Goal: Task Accomplishment & Management: Complete application form

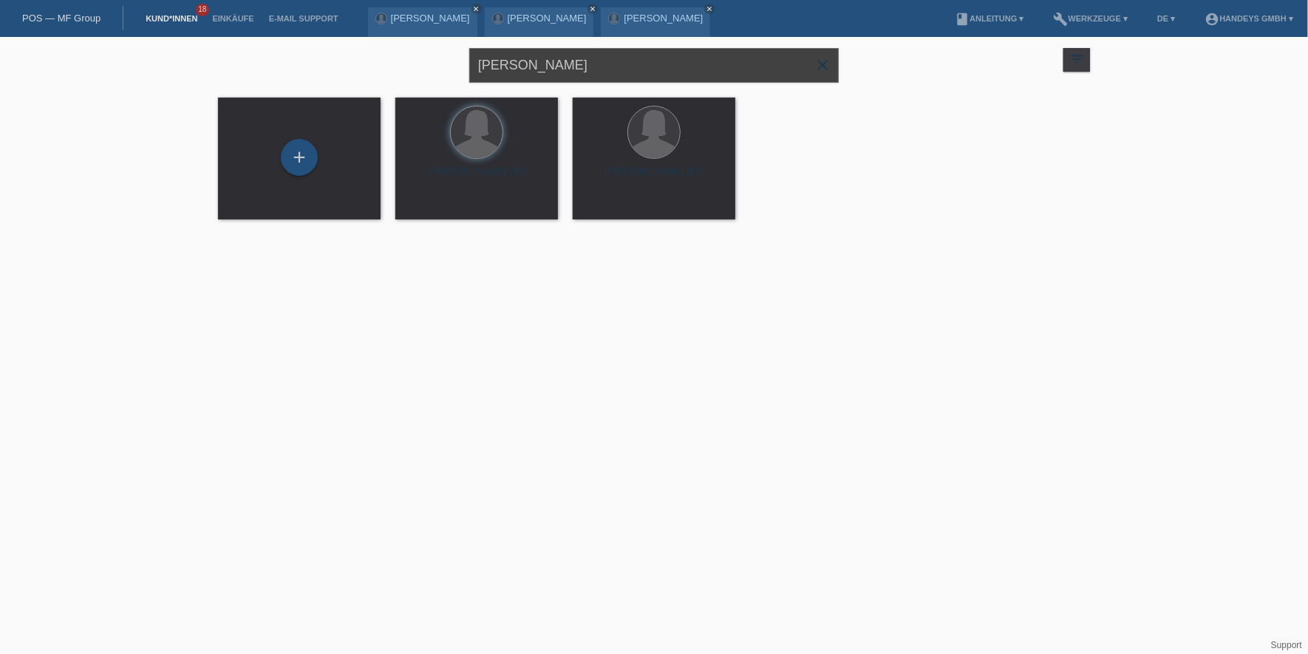
drag, startPoint x: 566, startPoint y: 75, endPoint x: 327, endPoint y: 56, distance: 239.5
click at [321, 53] on div "meliha halili close filter_list view_module Alle Kund*innen anzeigen star Marki…" at bounding box center [654, 63] width 887 height 53
type input "djeridi"
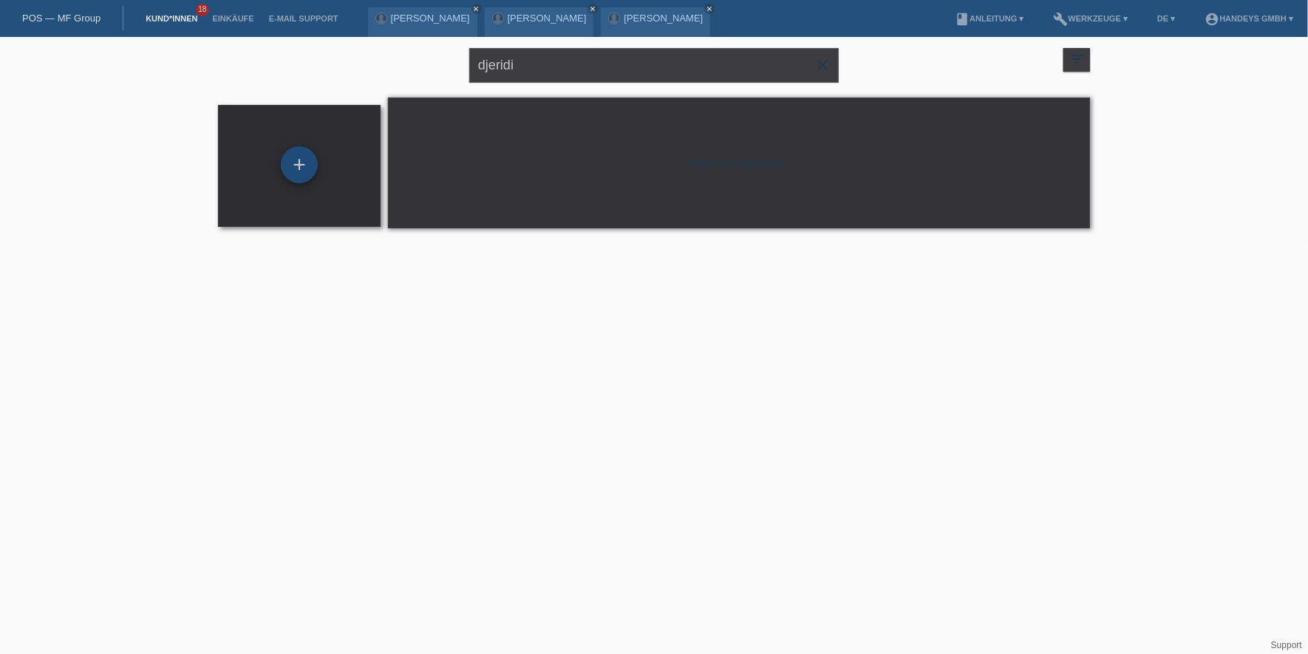
click at [296, 156] on div "+" at bounding box center [299, 164] width 37 height 37
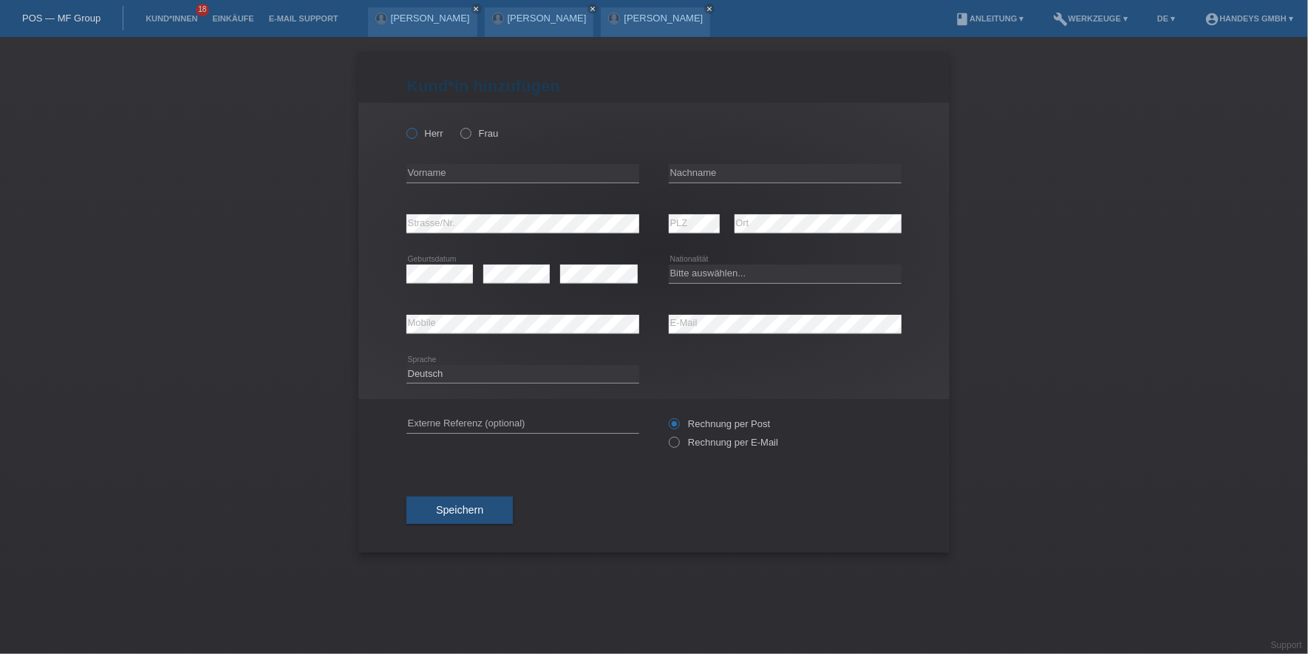
click at [431, 136] on label "Herr" at bounding box center [424, 133] width 37 height 11
click at [416, 136] on input "Herr" at bounding box center [411, 133] width 10 height 10
radio input "true"
click at [443, 183] on div "error Vorname" at bounding box center [522, 174] width 233 height 50
click at [449, 180] on input "text" at bounding box center [522, 173] width 233 height 18
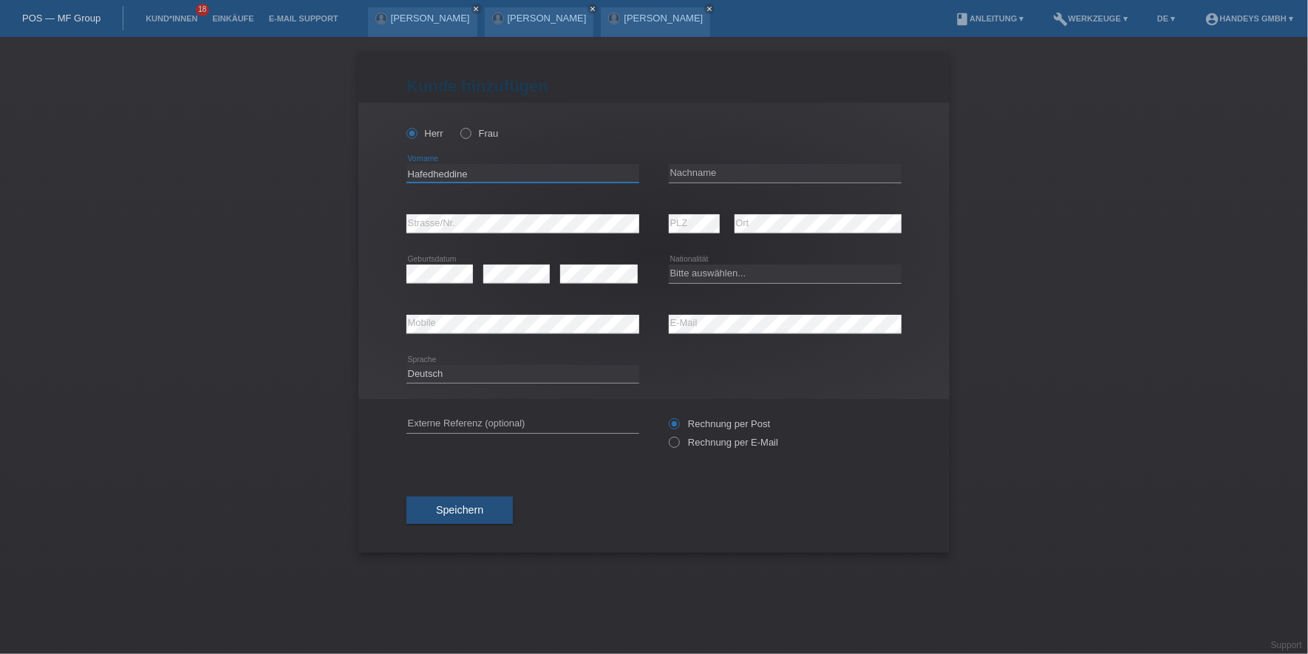
type input "Hafedheddine"
type input "Djeridi"
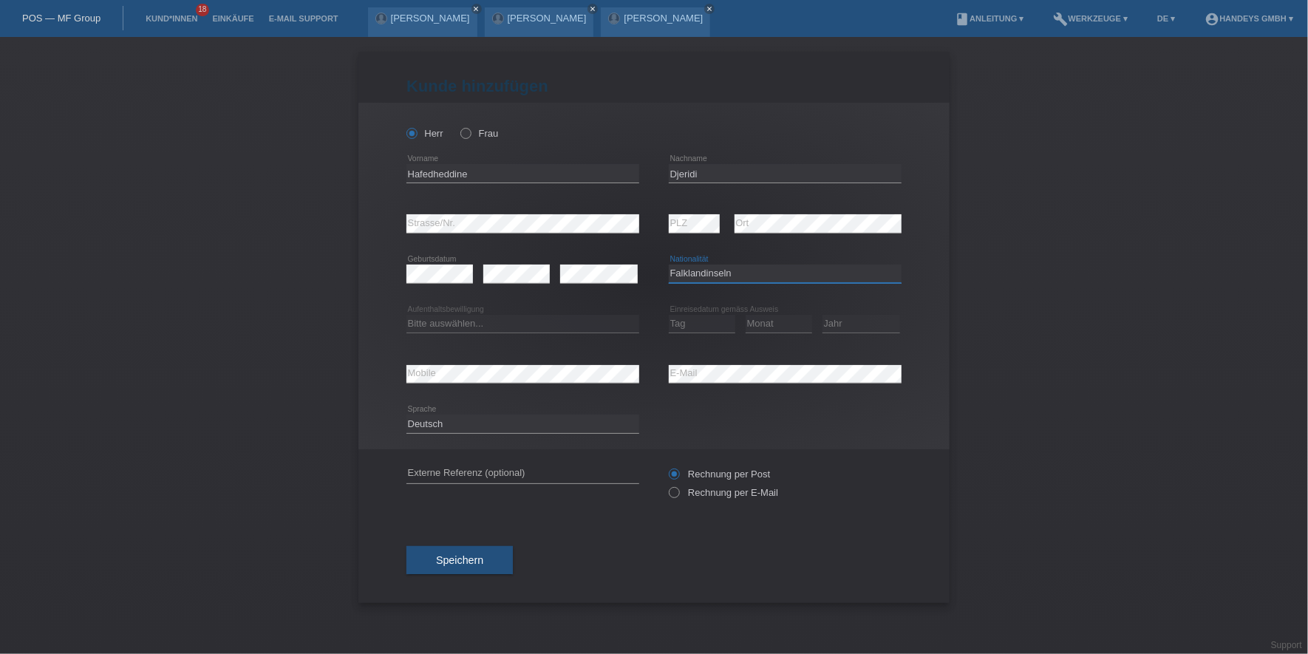
select select "FR"
click at [446, 333] on div "Bitte auswählen... C B B - Flüchtlingsstatus Andere error Aufenthaltsbewilligung" at bounding box center [522, 324] width 233 height 50
click at [459, 325] on select "Bitte auswählen... C B B - Flüchtlingsstatus Andere" at bounding box center [522, 324] width 233 height 18
select select "B"
click at [406, 315] on select "Bitte auswählen... C B B - Flüchtlingsstatus Andere" at bounding box center [522, 324] width 233 height 18
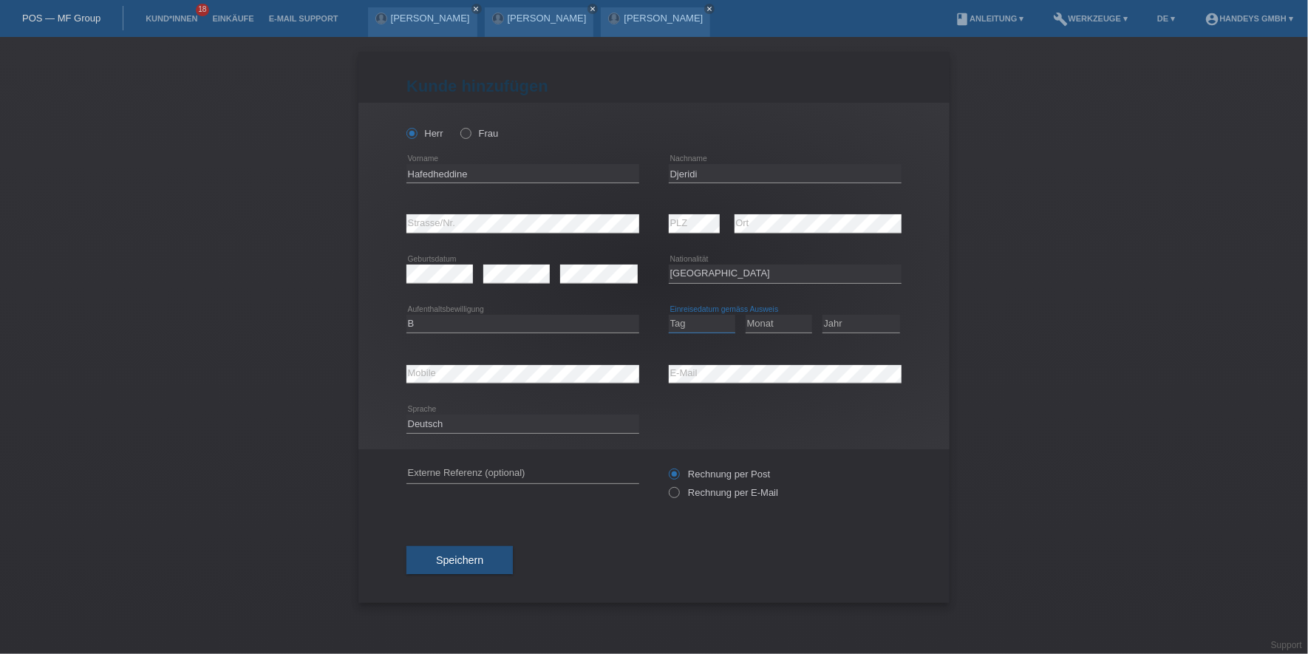
click at [692, 319] on select "Tag 01 02 03 04 05 06 07 08 09 10 11" at bounding box center [702, 324] width 67 height 18
select select "21"
click at [669, 315] on select "Tag 01 02 03 04 05 06 07 08 09 10 11" at bounding box center [702, 324] width 67 height 18
select select "03"
select select "2024"
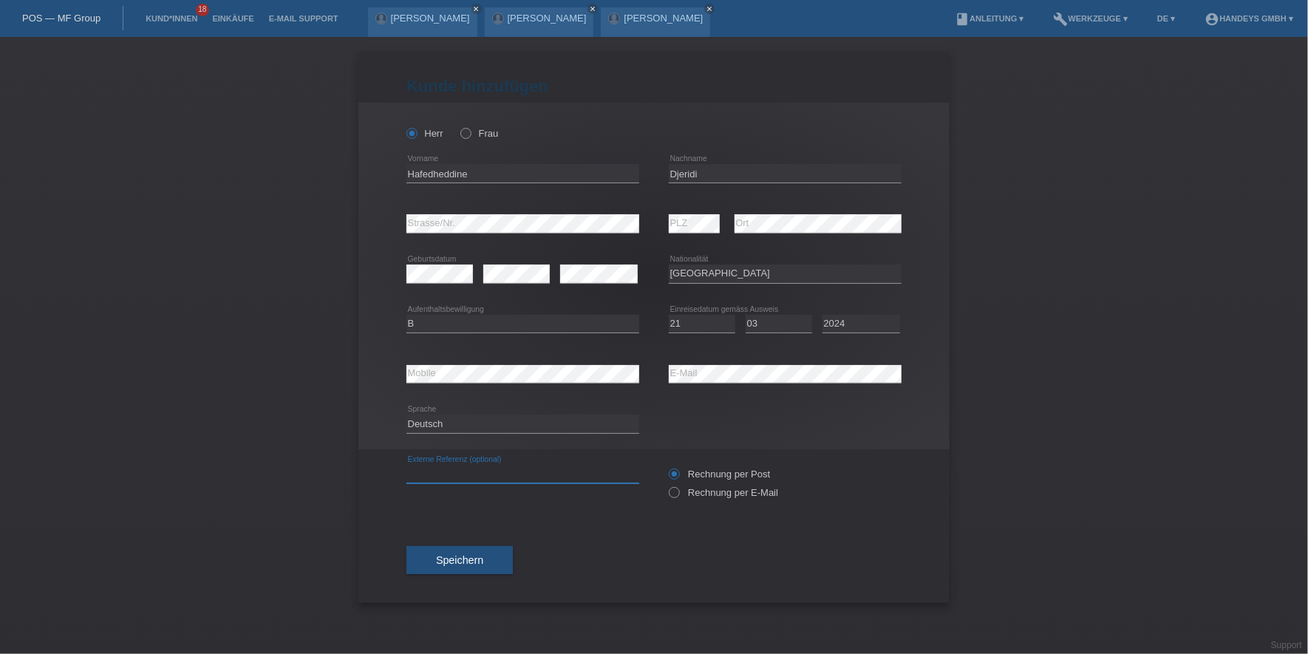
click at [477, 476] on input "text" at bounding box center [522, 474] width 233 height 18
type input "DERYA"
click at [443, 552] on button "Speichern" at bounding box center [459, 560] width 106 height 28
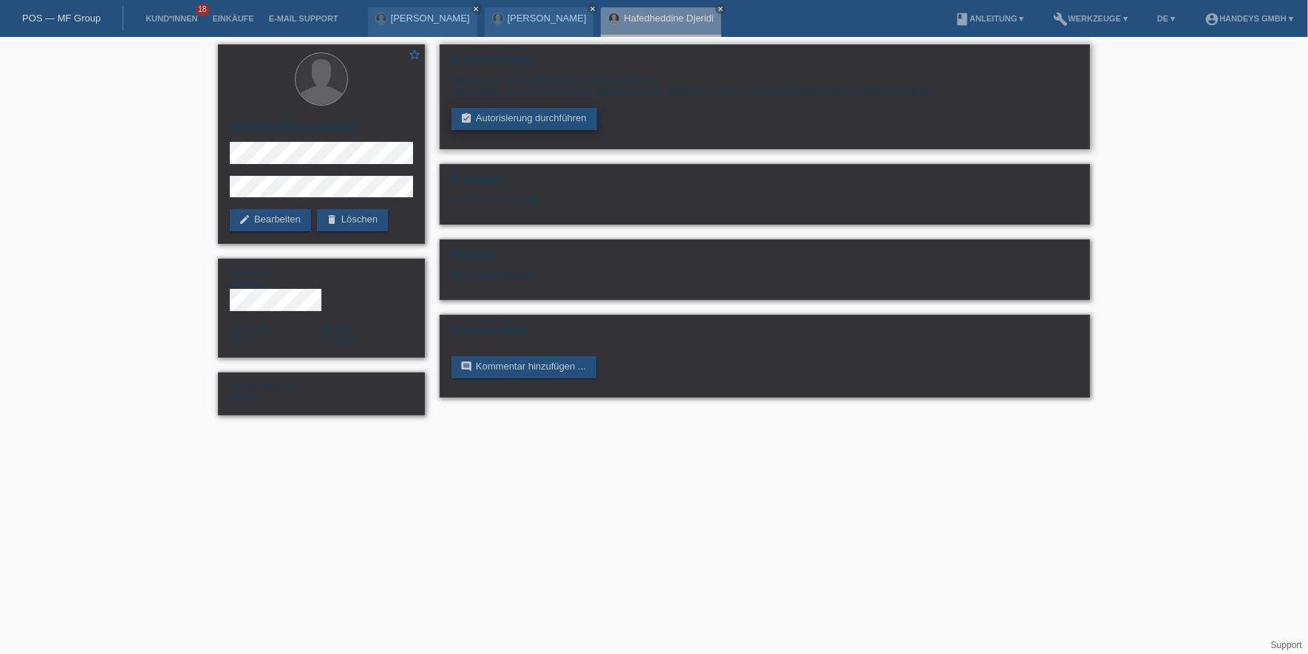
click at [542, 129] on link "assignment_turned_in Autorisierung durchführen" at bounding box center [525, 119] width 146 height 22
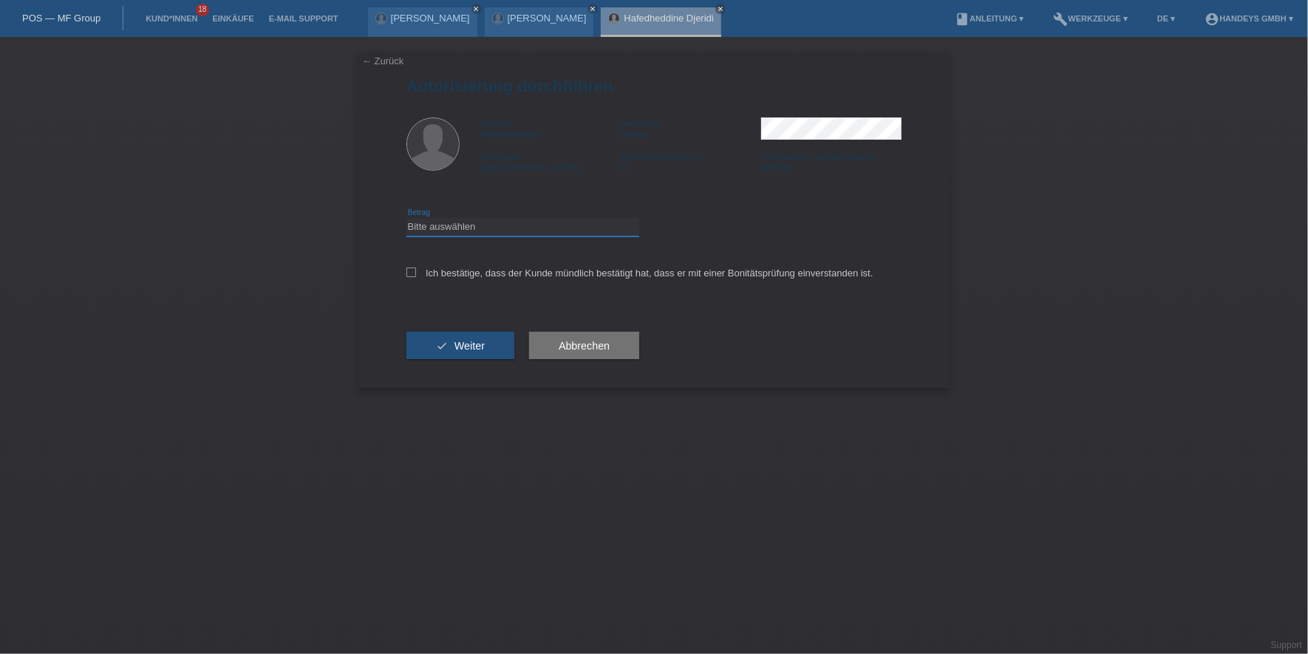
click at [517, 231] on select "Bitte auswählen CHF 1.00 - CHF 499.00 CHF 500.00 - CHF 1'999.00 CHF 2'000.00 - …" at bounding box center [522, 227] width 233 height 18
select select "3"
click at [406, 218] on select "Bitte auswählen CHF 1.00 - CHF 499.00 CHF 500.00 - CHF 1'999.00 CHF 2'000.00 - …" at bounding box center [522, 227] width 233 height 18
click at [443, 268] on label "Ich bestätige, dass der Kunde mündlich bestätigt hat, dass er mit einer Bonität…" at bounding box center [639, 273] width 467 height 11
click at [416, 268] on input "Ich bestätige, dass der Kunde mündlich bestätigt hat, dass er mit einer Bonität…" at bounding box center [411, 273] width 10 height 10
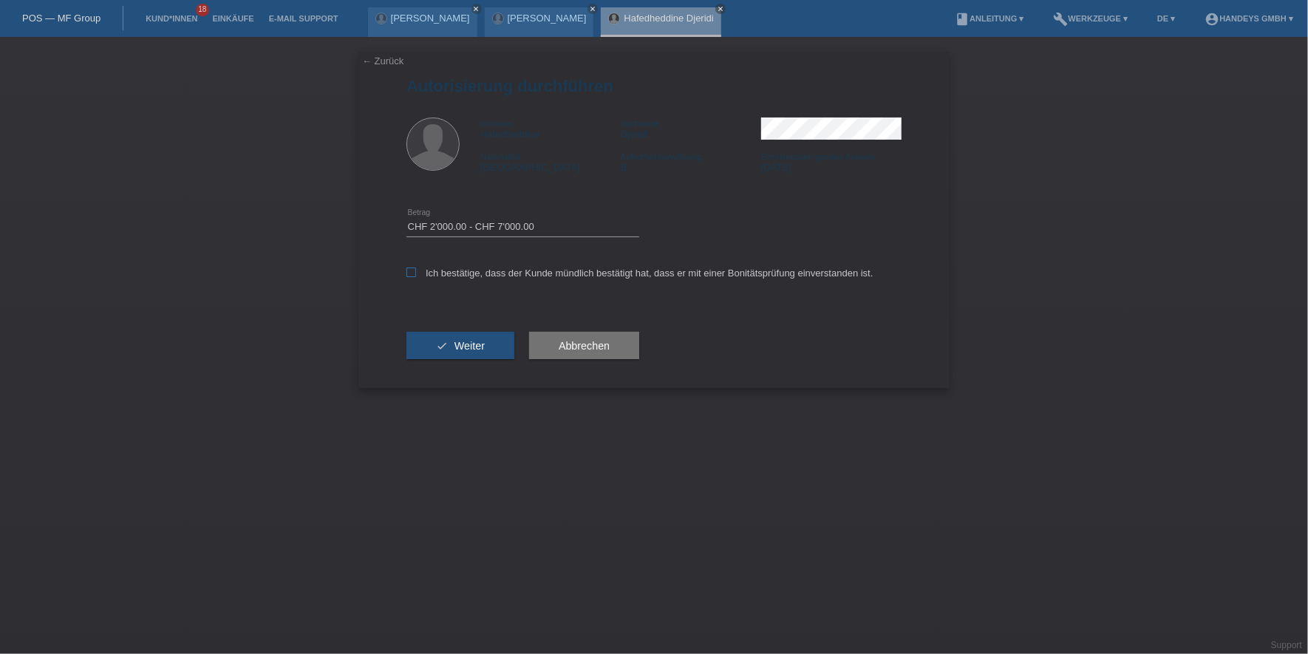
checkbox input "true"
click at [478, 351] on button "check Weiter" at bounding box center [460, 346] width 108 height 28
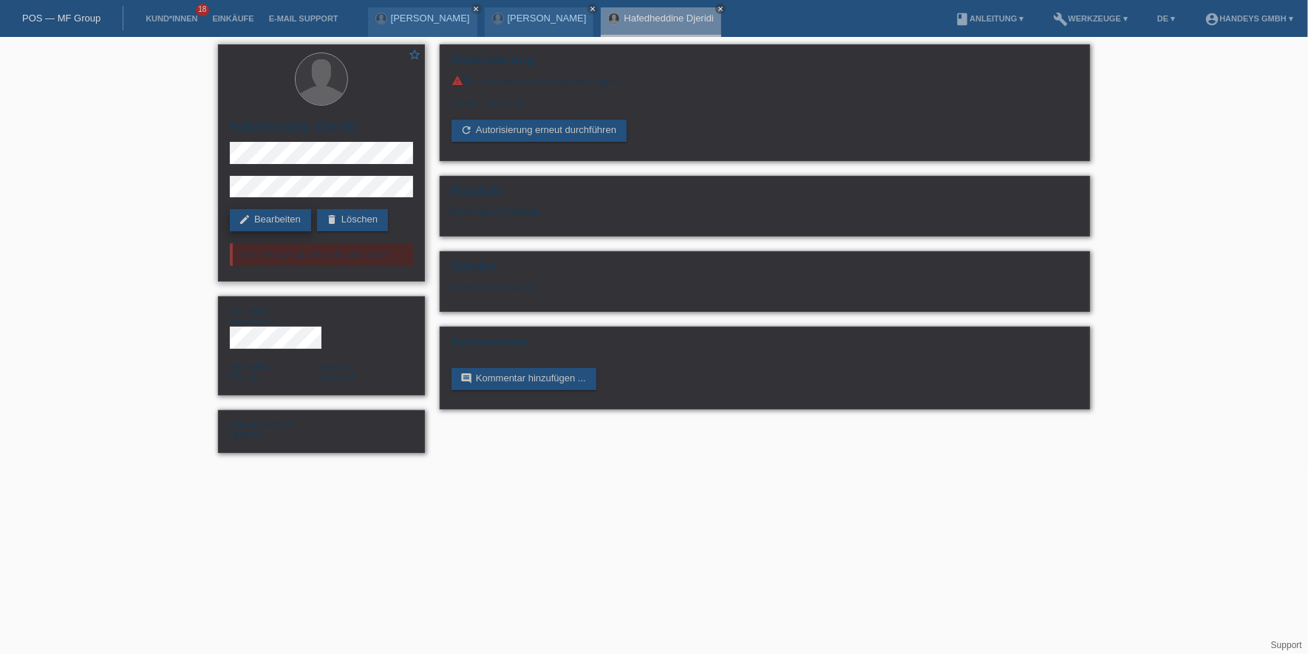
click at [255, 222] on link "edit Bearbeiten" at bounding box center [270, 220] width 81 height 22
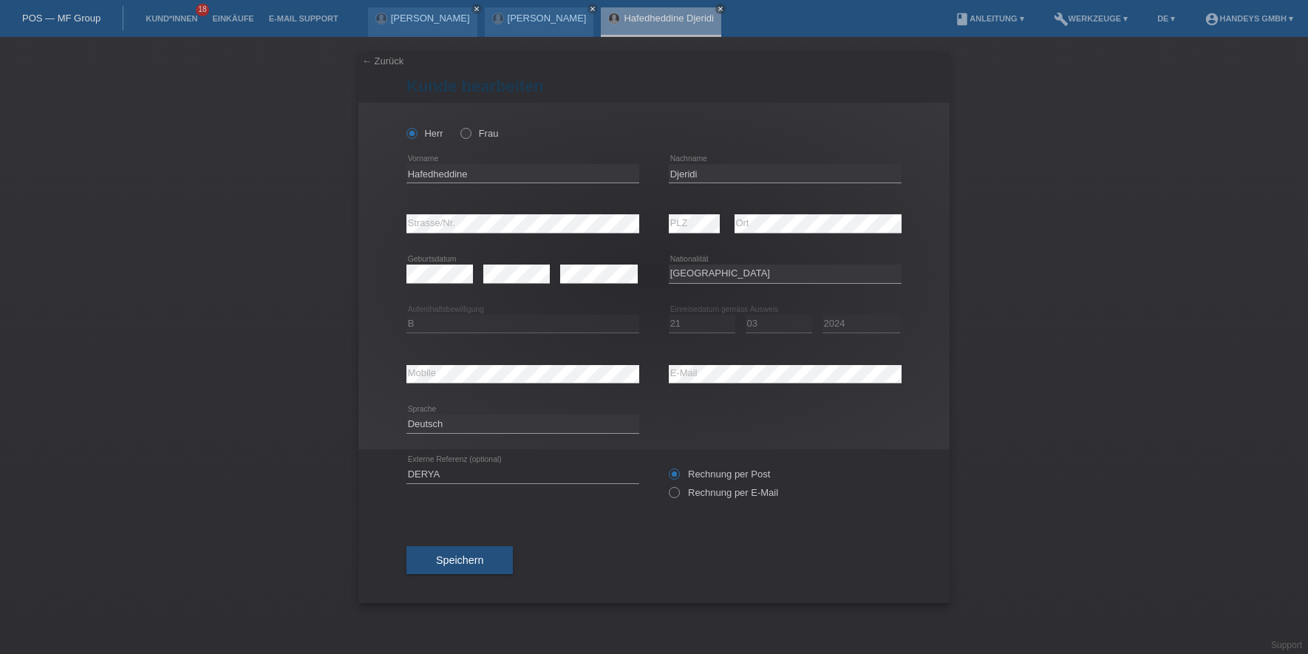
select select "FR"
select select "B"
select select "21"
select select "03"
select select "2024"
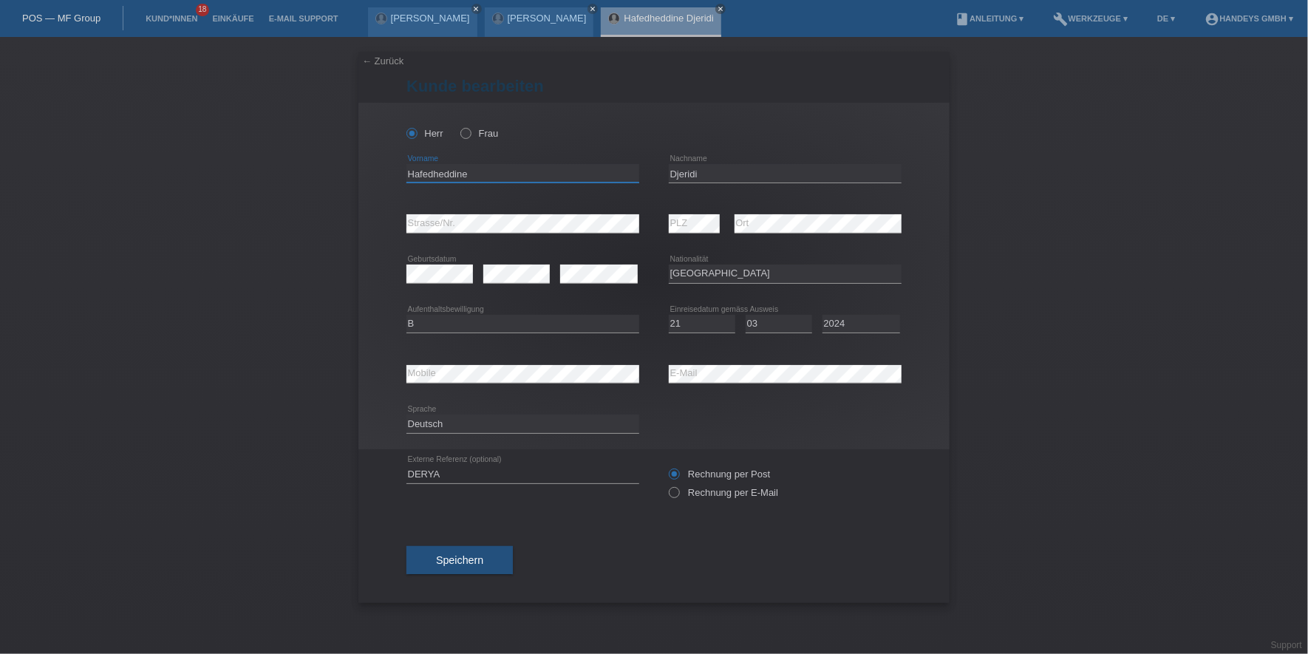
click at [432, 171] on input "Hafedheddine" at bounding box center [522, 173] width 233 height 18
click at [172, 19] on link "Kund*innen" at bounding box center [171, 18] width 67 height 9
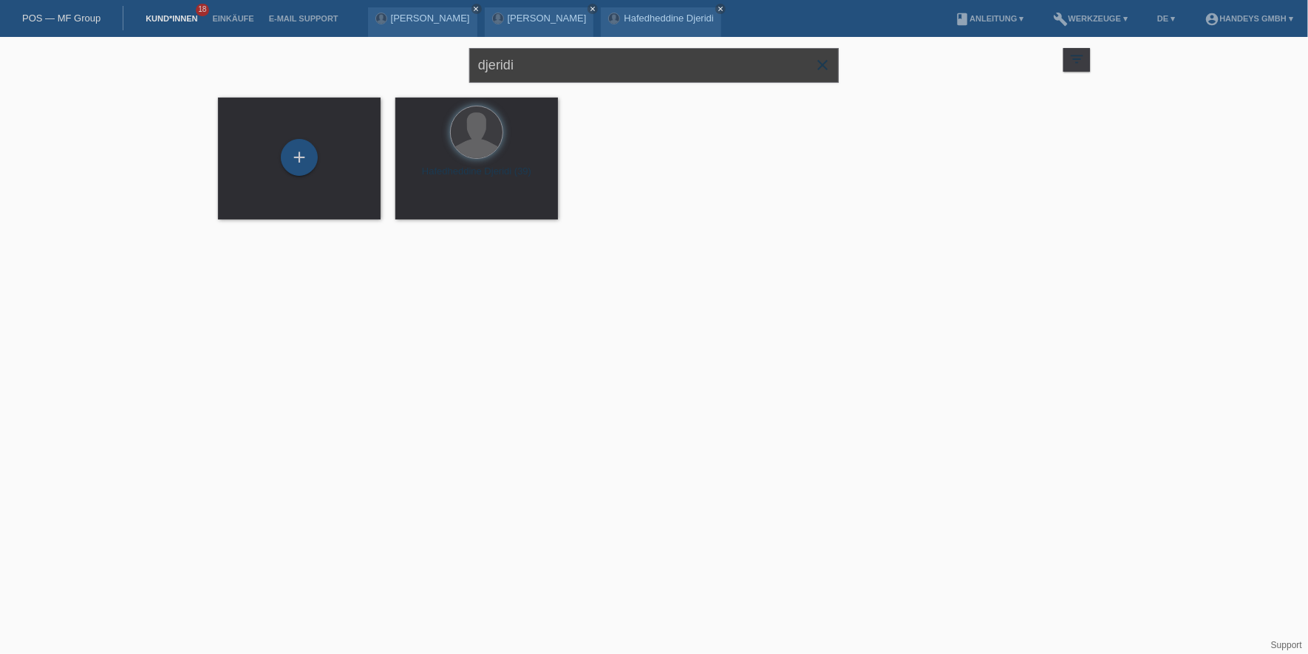
drag, startPoint x: 560, startPoint y: 56, endPoint x: 279, endPoint y: 64, distance: 281.0
click at [279, 64] on div "djeridi close filter_list view_module Alle Kund*innen anzeigen star Markierte K…" at bounding box center [654, 63] width 887 height 53
type input "peter"
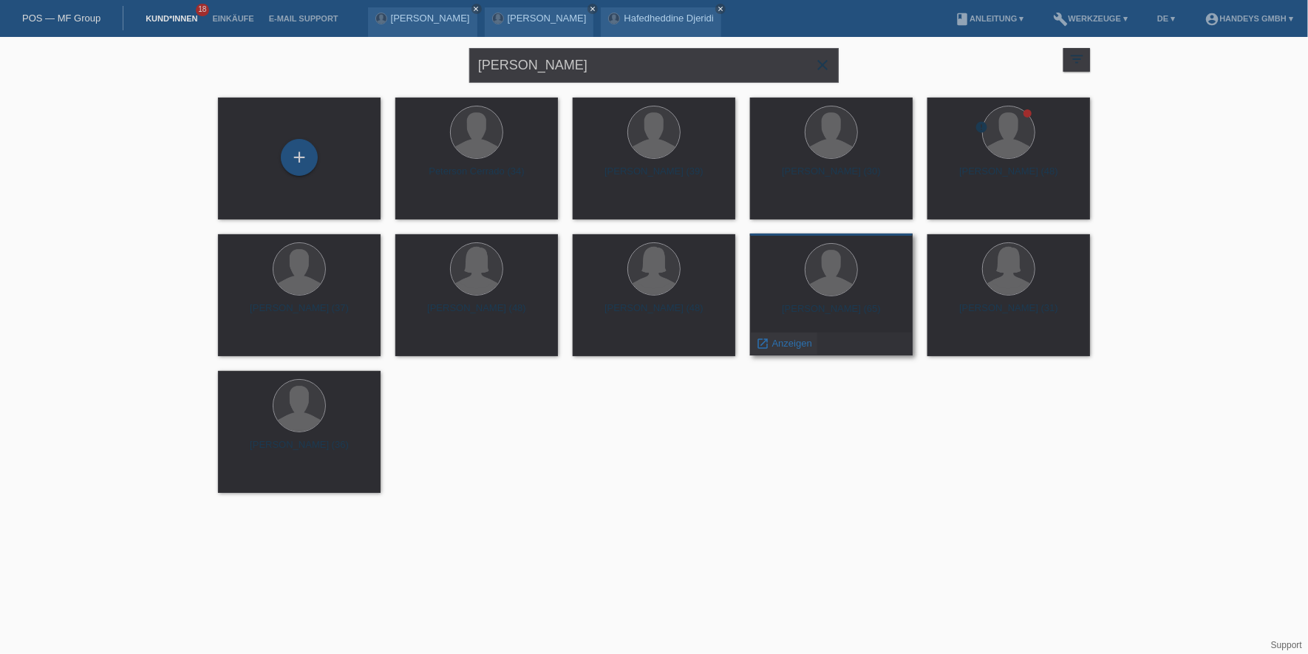
click at [792, 346] on span "Anzeigen" at bounding box center [792, 343] width 40 height 11
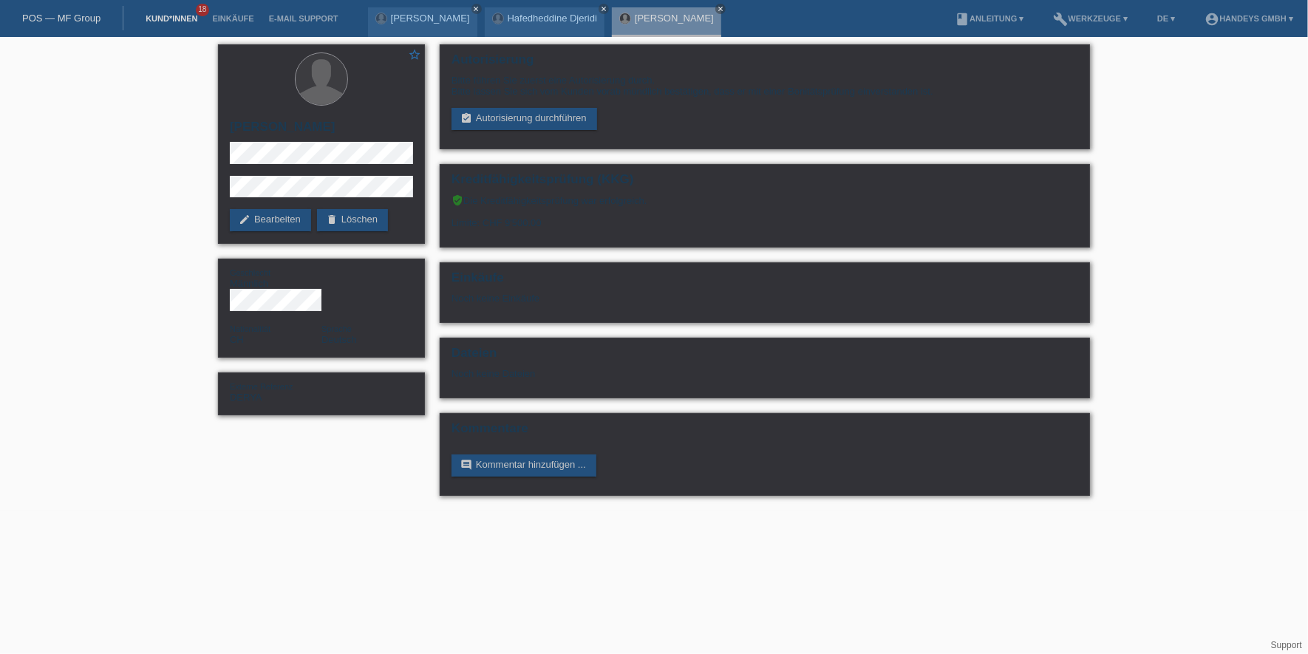
click at [162, 21] on link "Kund*innen" at bounding box center [171, 18] width 67 height 9
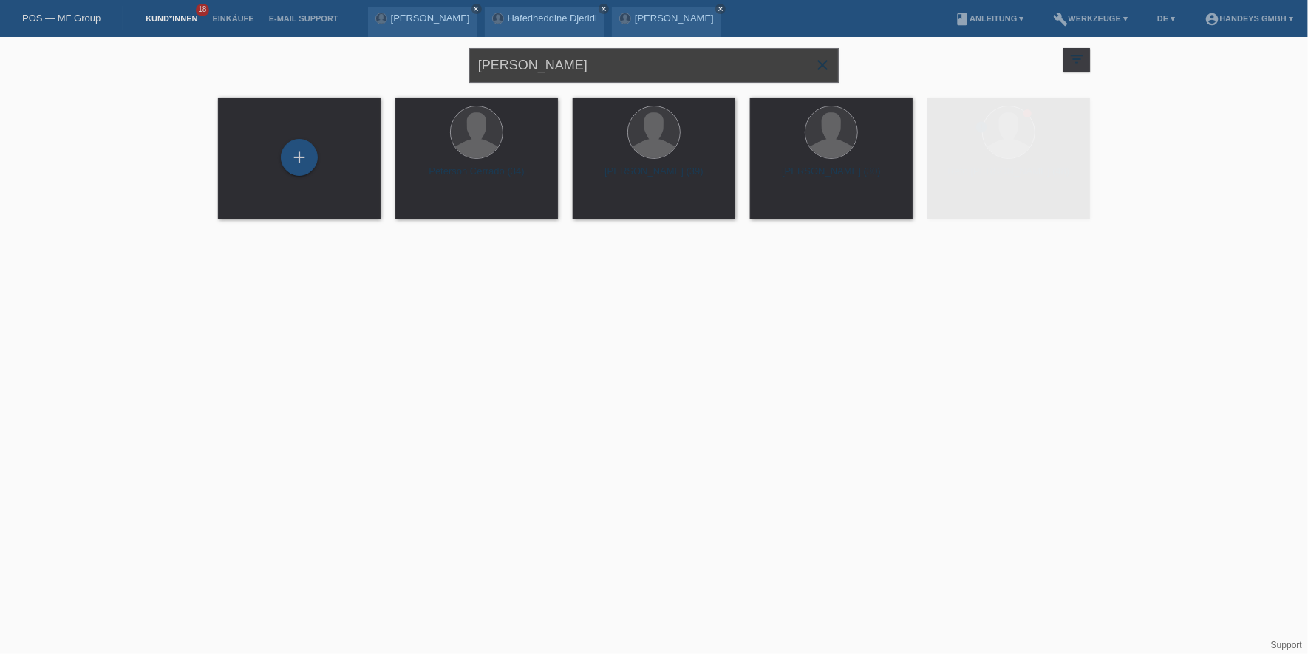
click at [549, 68] on input "peter" at bounding box center [654, 65] width 370 height 35
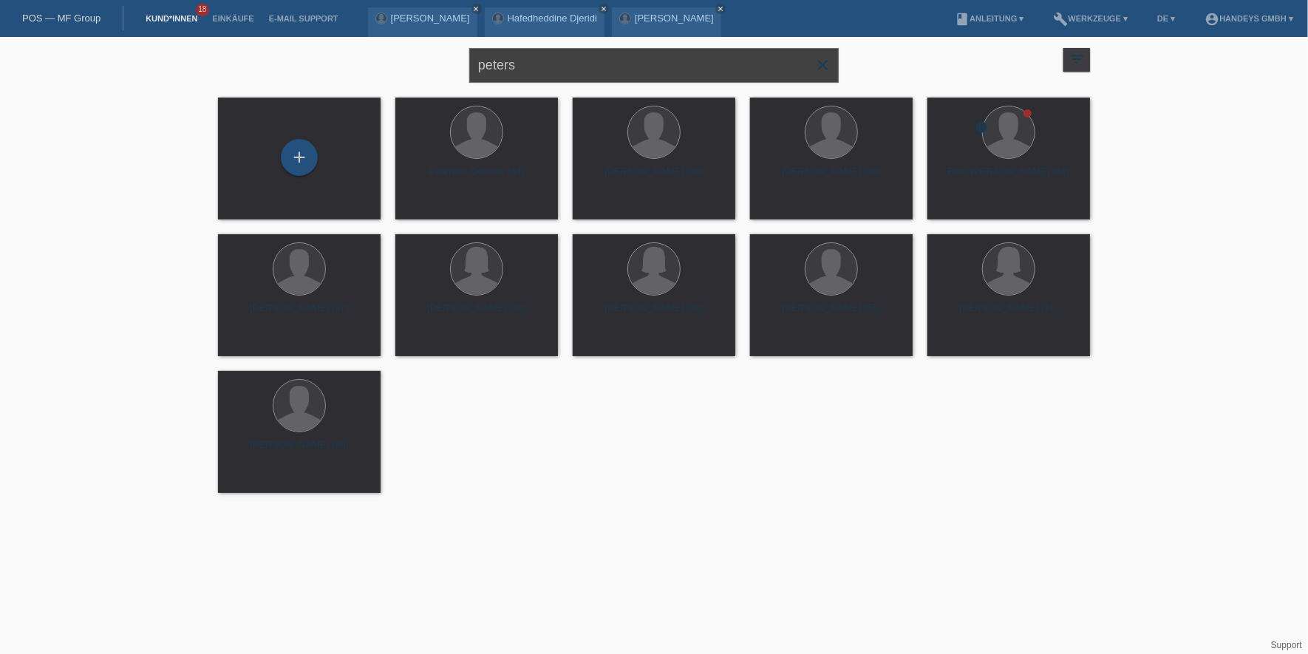
type input "peters"
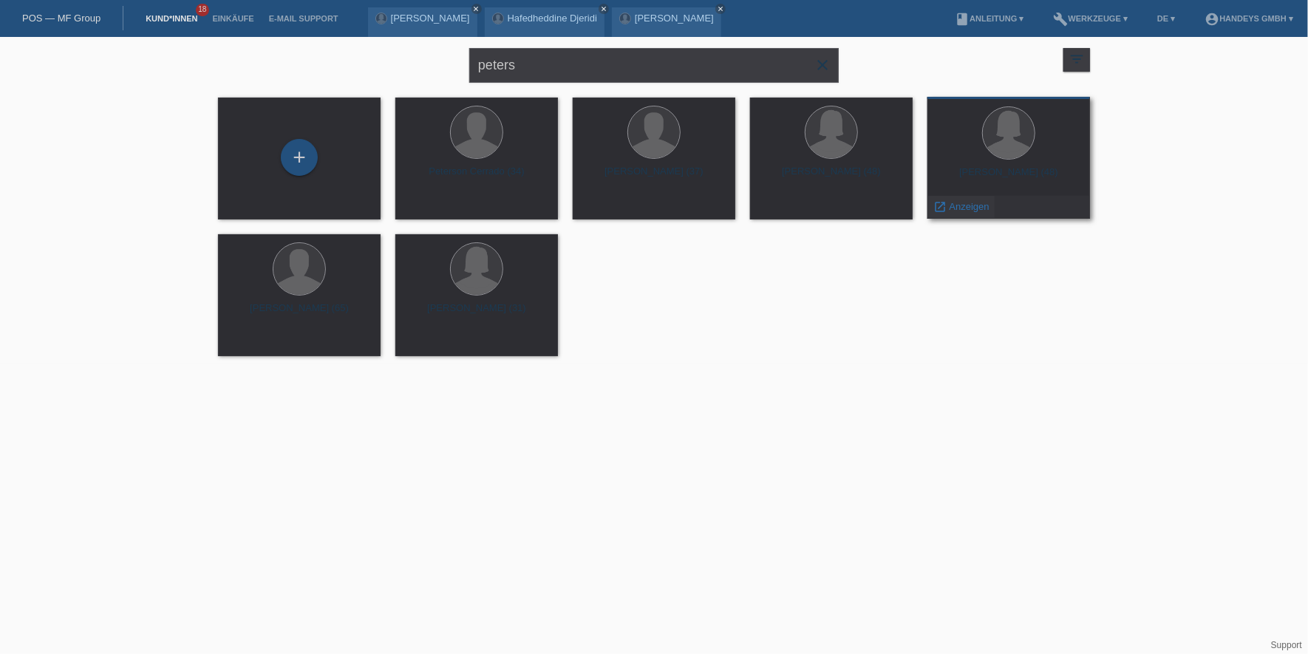
click at [966, 206] on span "Anzeigen" at bounding box center [970, 206] width 40 height 11
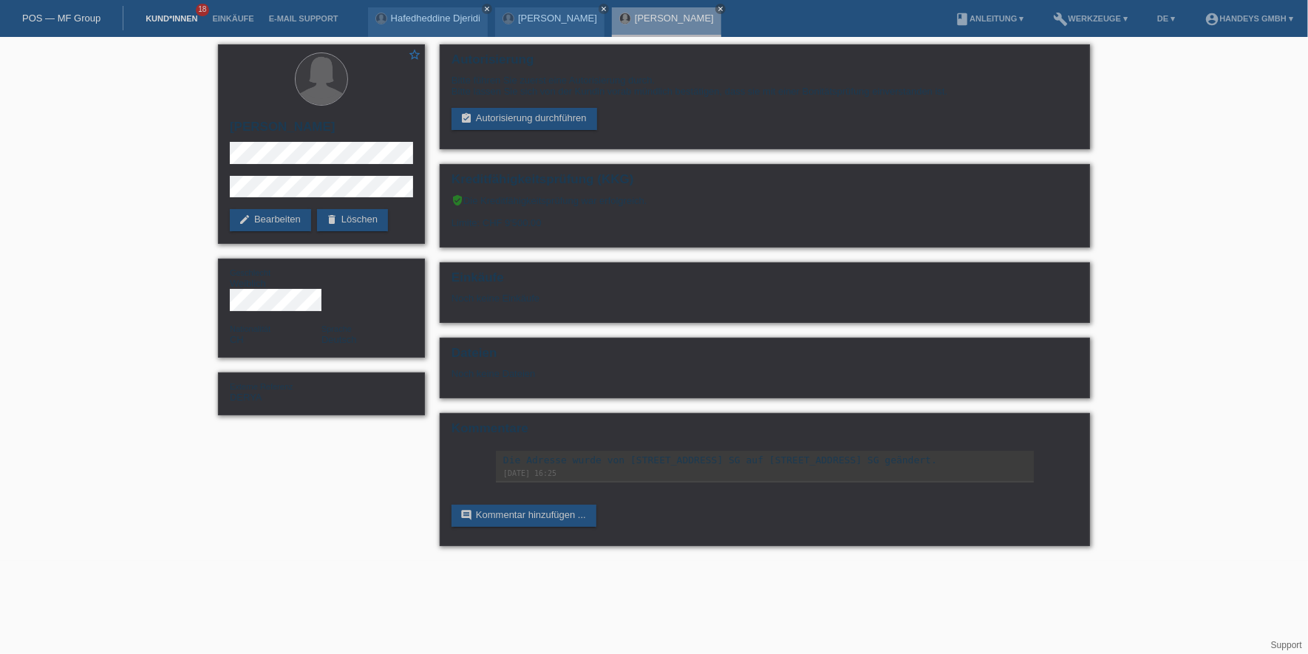
click at [160, 16] on link "Kund*innen" at bounding box center [171, 18] width 67 height 9
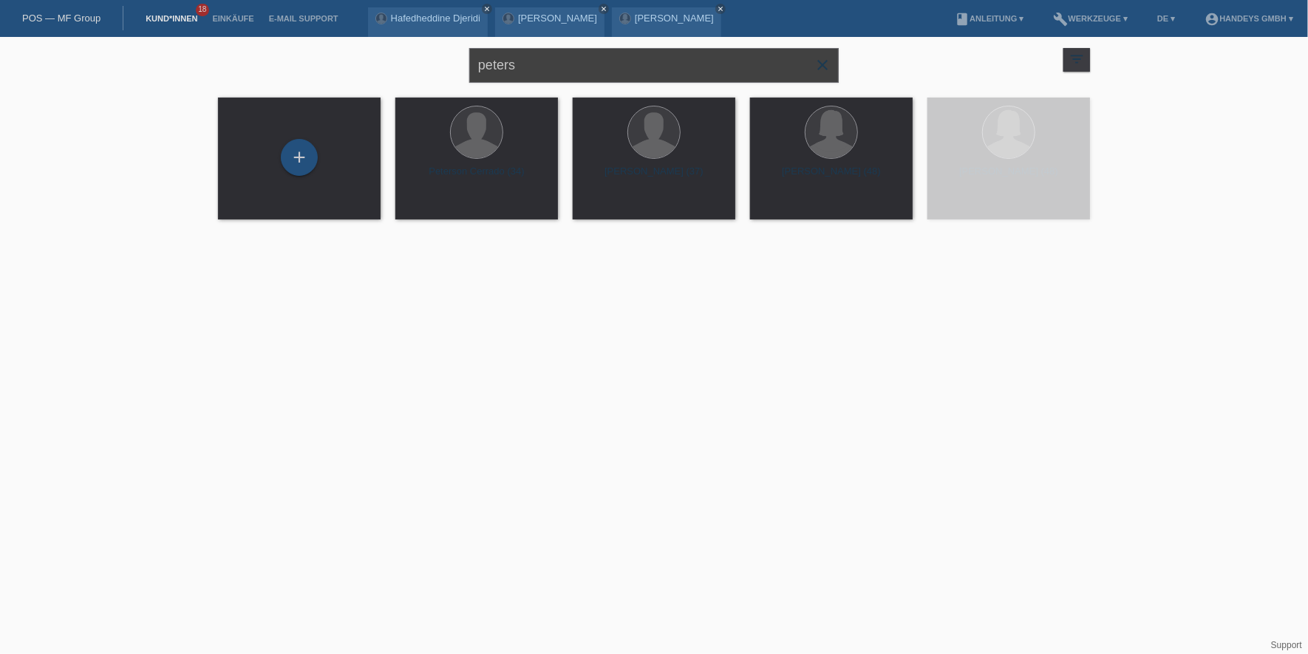
drag, startPoint x: 570, startPoint y: 69, endPoint x: 409, endPoint y: 69, distance: 161.1
click at [409, 69] on div "peters close filter_list view_module Alle Kund*innen anzeigen star Markierte Ku…" at bounding box center [654, 63] width 887 height 53
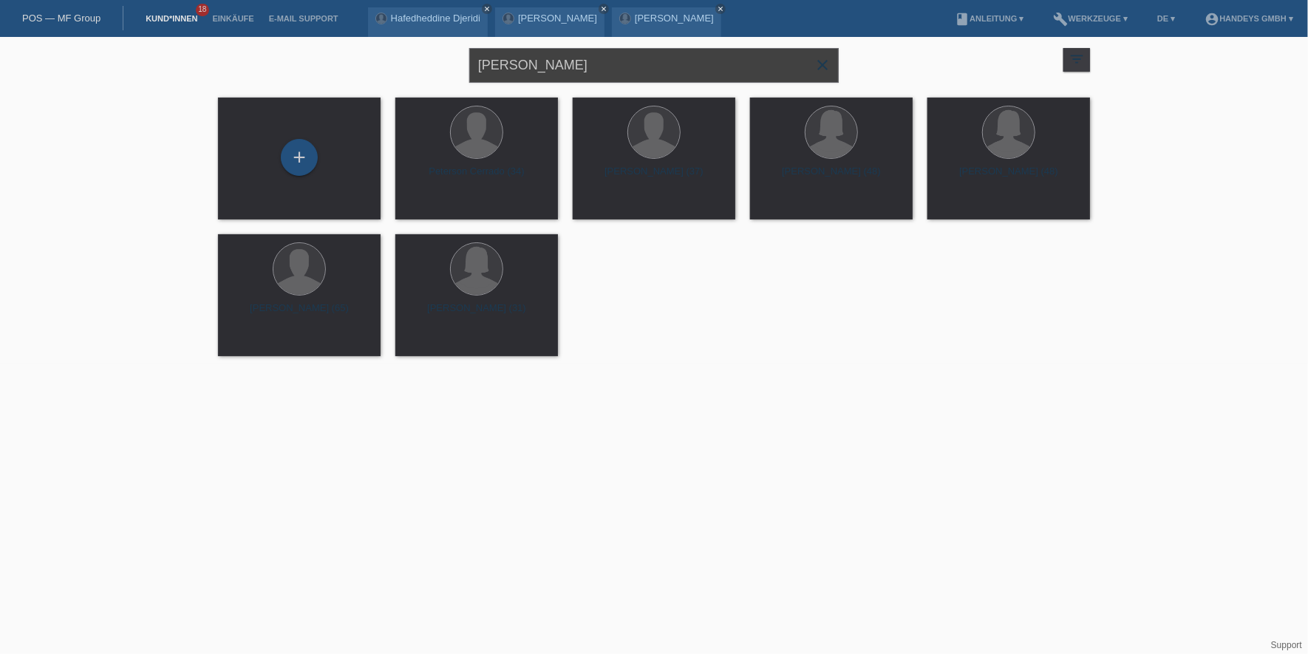
type input "fellmann claudia"
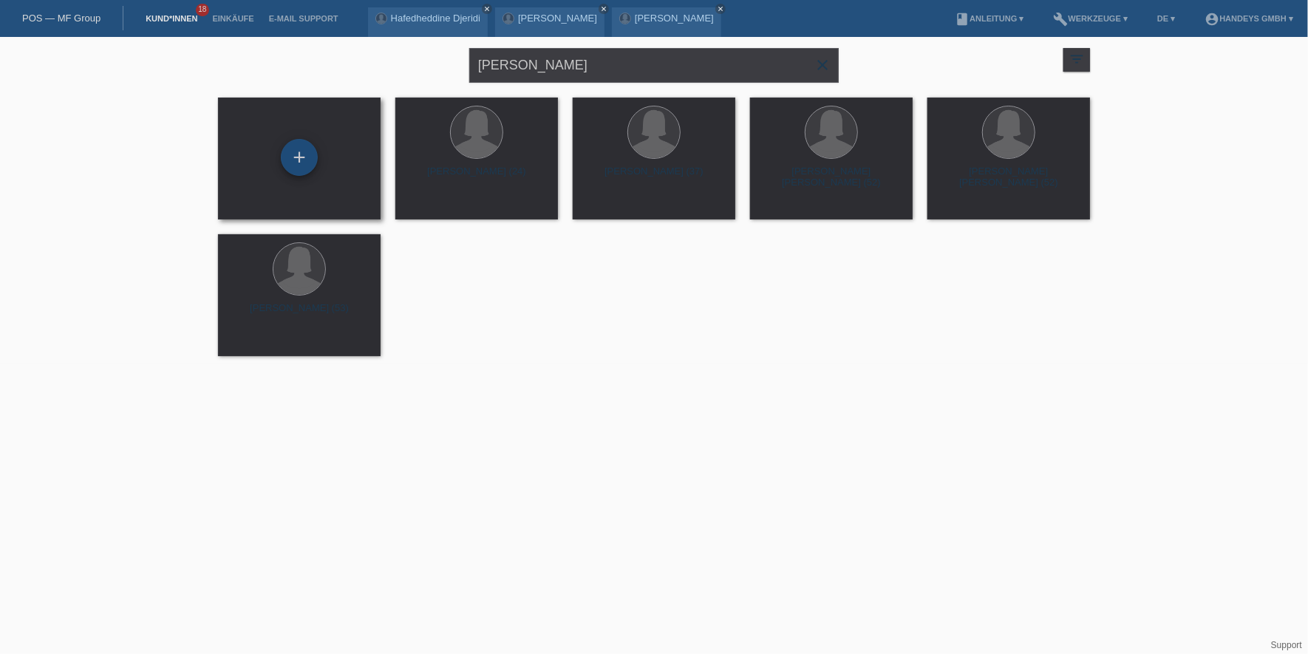
click at [295, 144] on div "+" at bounding box center [299, 157] width 37 height 37
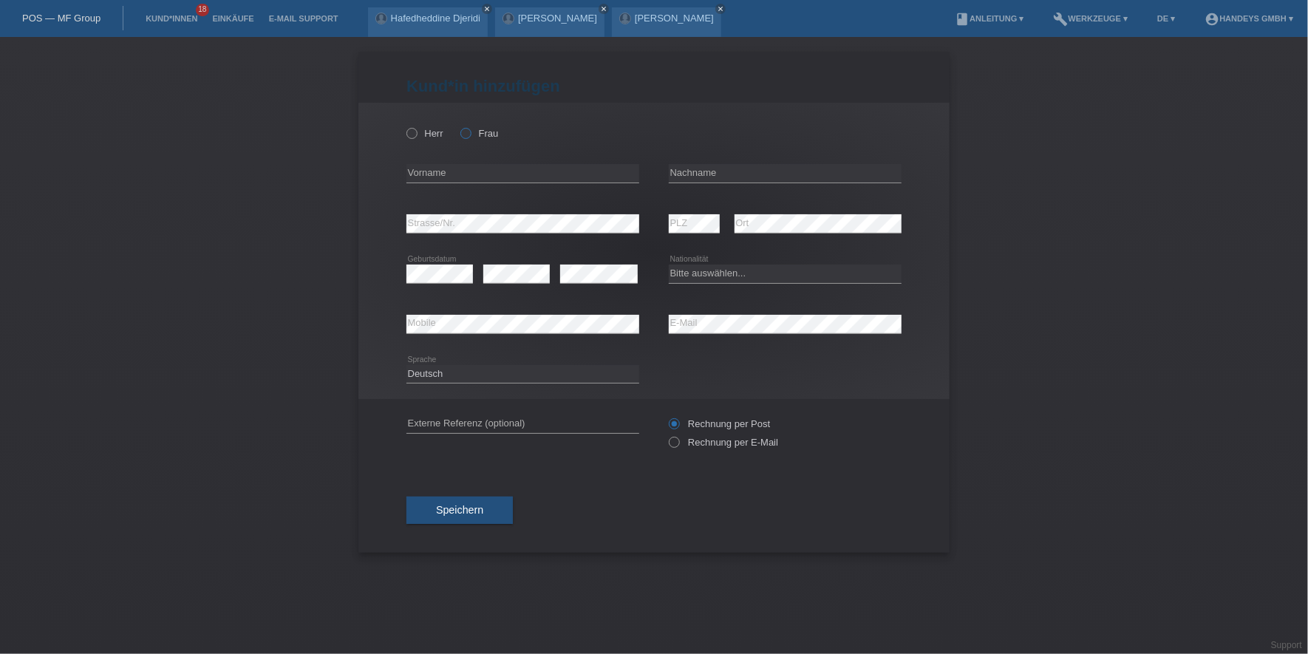
click at [458, 126] on icon at bounding box center [458, 126] width 0 height 0
click at [468, 134] on input "Frau" at bounding box center [465, 133] width 10 height 10
radio input "true"
click at [473, 175] on input "text" at bounding box center [522, 173] width 233 height 18
type input "[PERSON_NAME]"
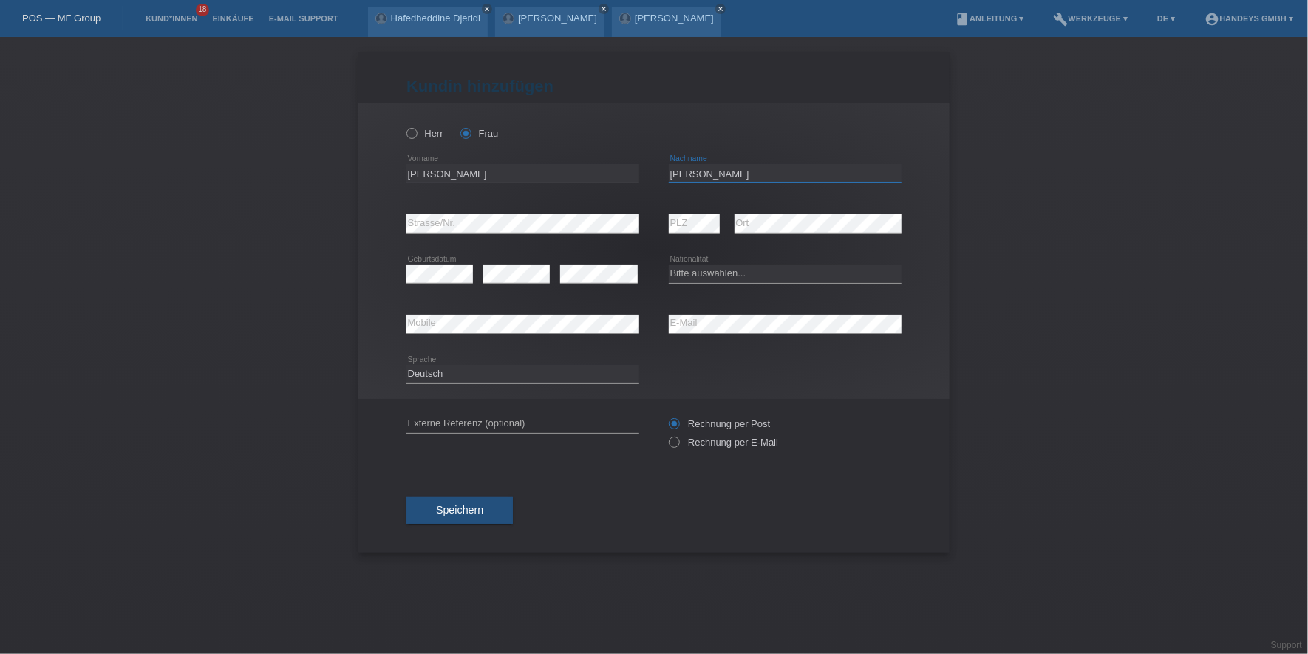
type input "[PERSON_NAME]"
click at [441, 284] on div "error Geburtsdatum" at bounding box center [439, 274] width 67 height 50
select select "CH"
click at [460, 423] on input "text" at bounding box center [522, 424] width 233 height 18
type input "DERYA"
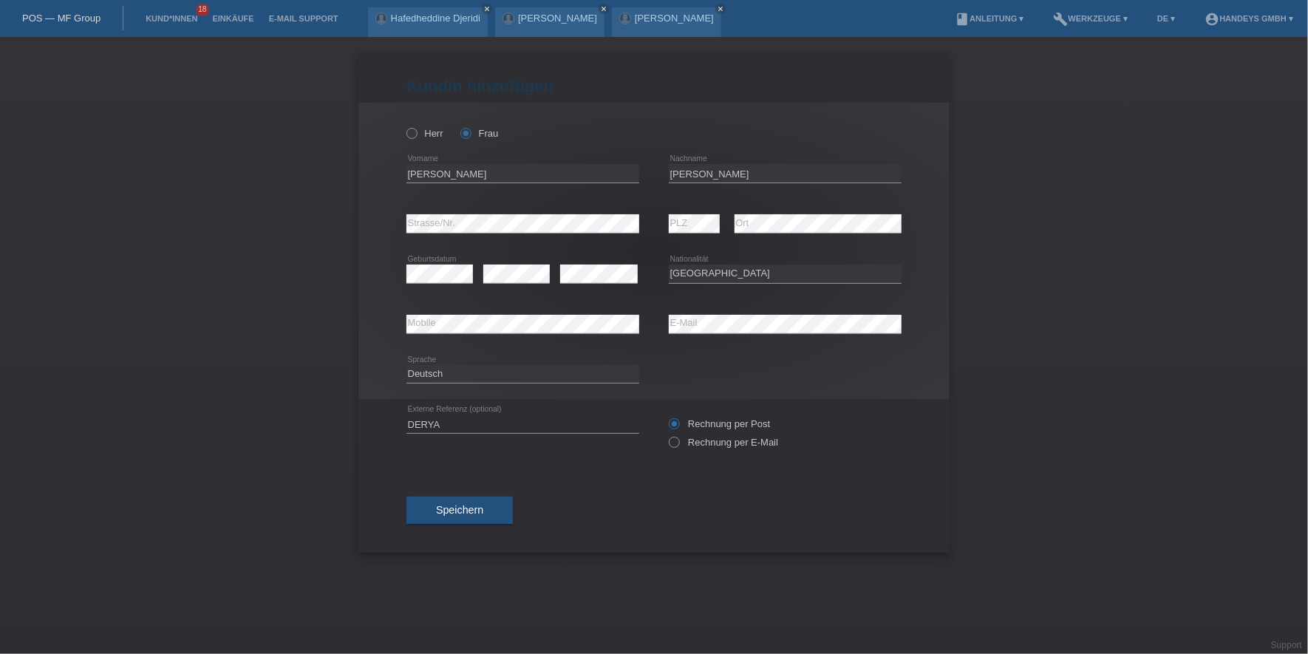
click at [364, 460] on div "Kund*in hinzufügen Kunde hinzufügen Kundin hinzufügen Herr Frau Claudia error V…" at bounding box center [653, 302] width 591 height 501
click at [421, 508] on button "Speichern" at bounding box center [459, 511] width 106 height 28
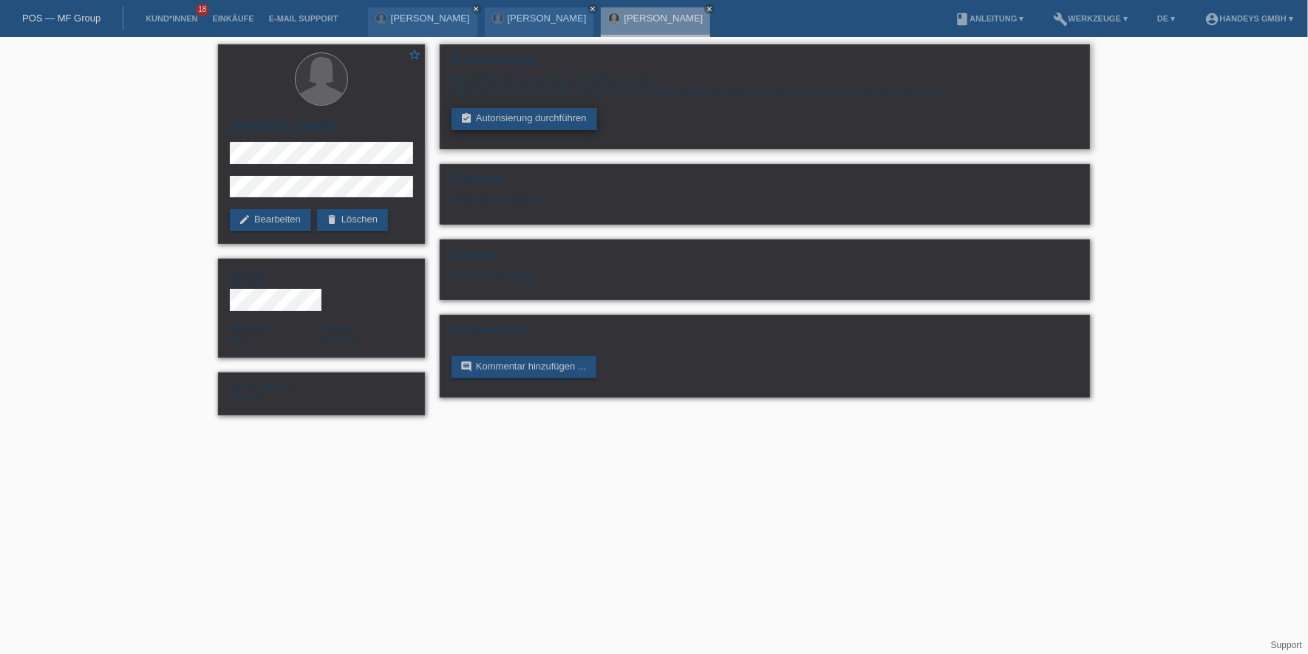
click at [486, 123] on link "assignment_turned_in Autorisierung durchführen" at bounding box center [525, 119] width 146 height 22
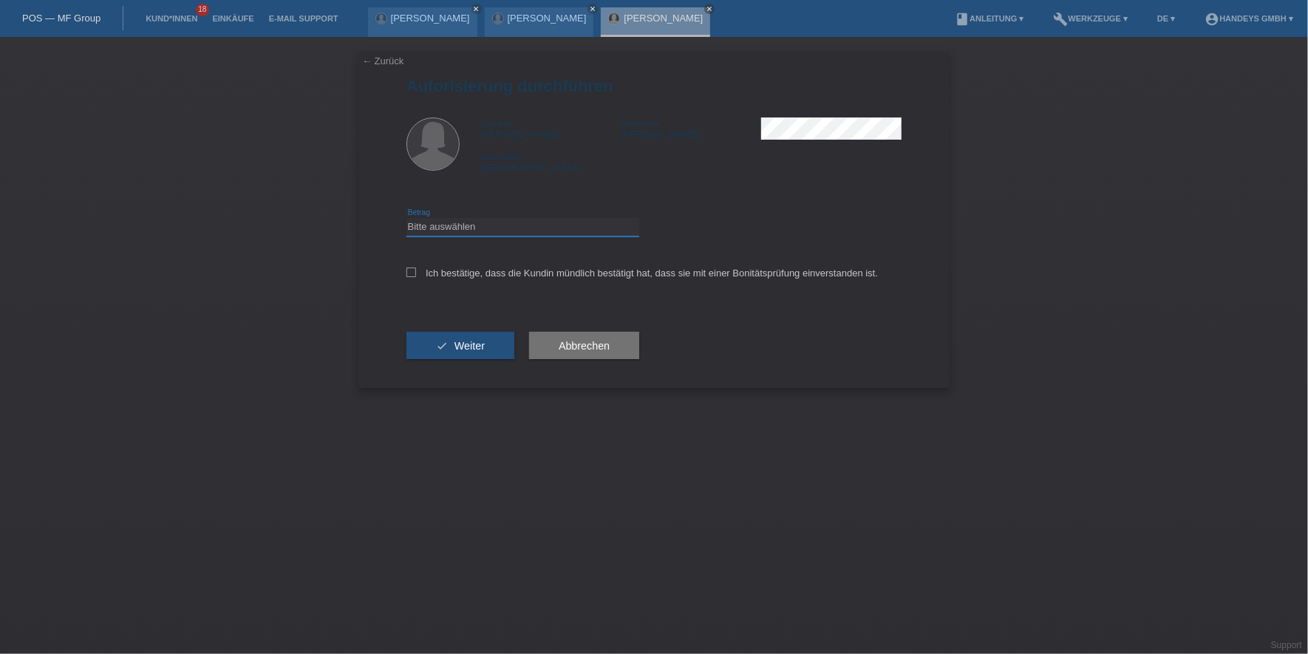
click at [532, 231] on select "Bitte auswählen CHF 1.00 - CHF 499.00 CHF 500.00 - CHF 1'999.00 CHF 2'000.00 - …" at bounding box center [522, 227] width 233 height 18
select select "3"
click at [406, 218] on select "Bitte auswählen CHF 1.00 - CHF 499.00 CHF 500.00 - CHF 1'999.00 CHF 2'000.00 - …" at bounding box center [522, 227] width 233 height 18
click at [511, 277] on label "Ich bestätige, dass die Kundin mündlich bestätigt hat, dass sie mit einer Bonit…" at bounding box center [642, 273] width 472 height 11
click at [416, 277] on input "Ich bestätige, dass die Kundin mündlich bestätigt hat, dass sie mit einer Bonit…" at bounding box center [411, 273] width 10 height 10
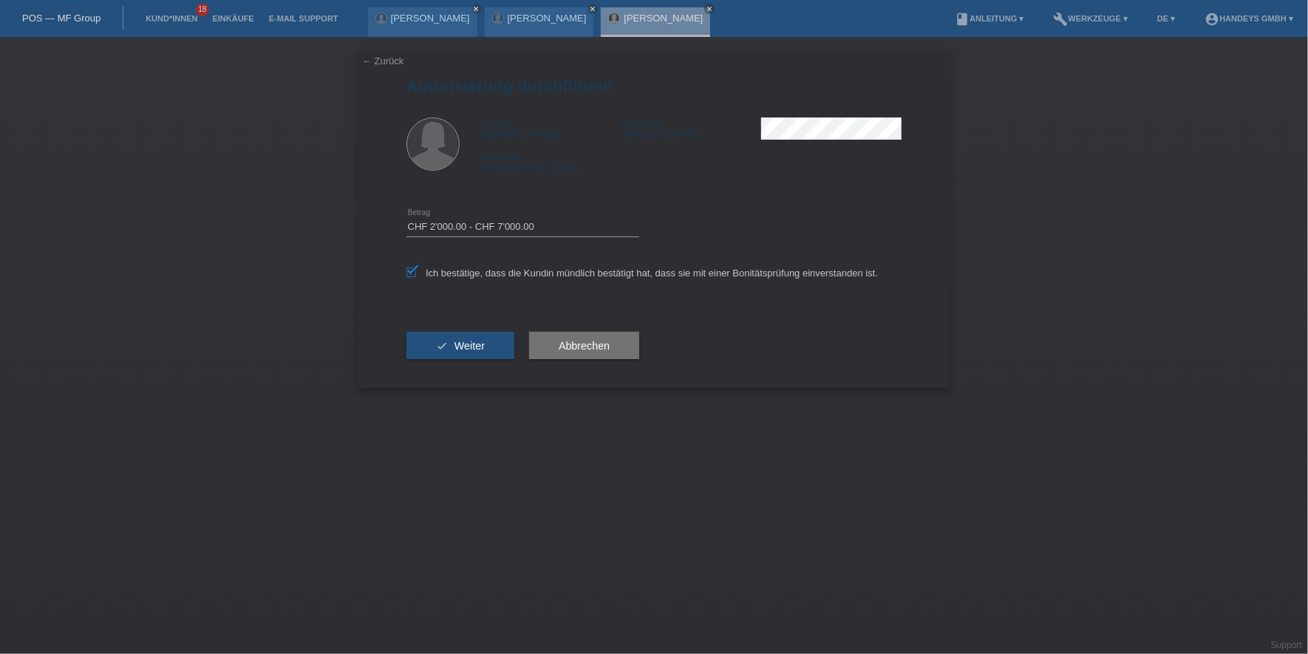
click at [515, 270] on label "Ich bestätige, dass die Kundin mündlich bestätigt hat, dass sie mit einer Bonit…" at bounding box center [642, 273] width 472 height 11
click at [416, 270] on input "Ich bestätige, dass die Kundin mündlich bestätigt hat, dass sie mit einer Bonit…" at bounding box center [411, 273] width 10 height 10
click at [515, 274] on label "Ich bestätige, dass die Kundin mündlich bestätigt hat, dass sie mit einer Bonit…" at bounding box center [642, 273] width 472 height 11
click at [416, 274] on input "Ich bestätige, dass die Kundin mündlich bestätigt hat, dass sie mit einer Bonit…" at bounding box center [411, 273] width 10 height 10
checkbox input "true"
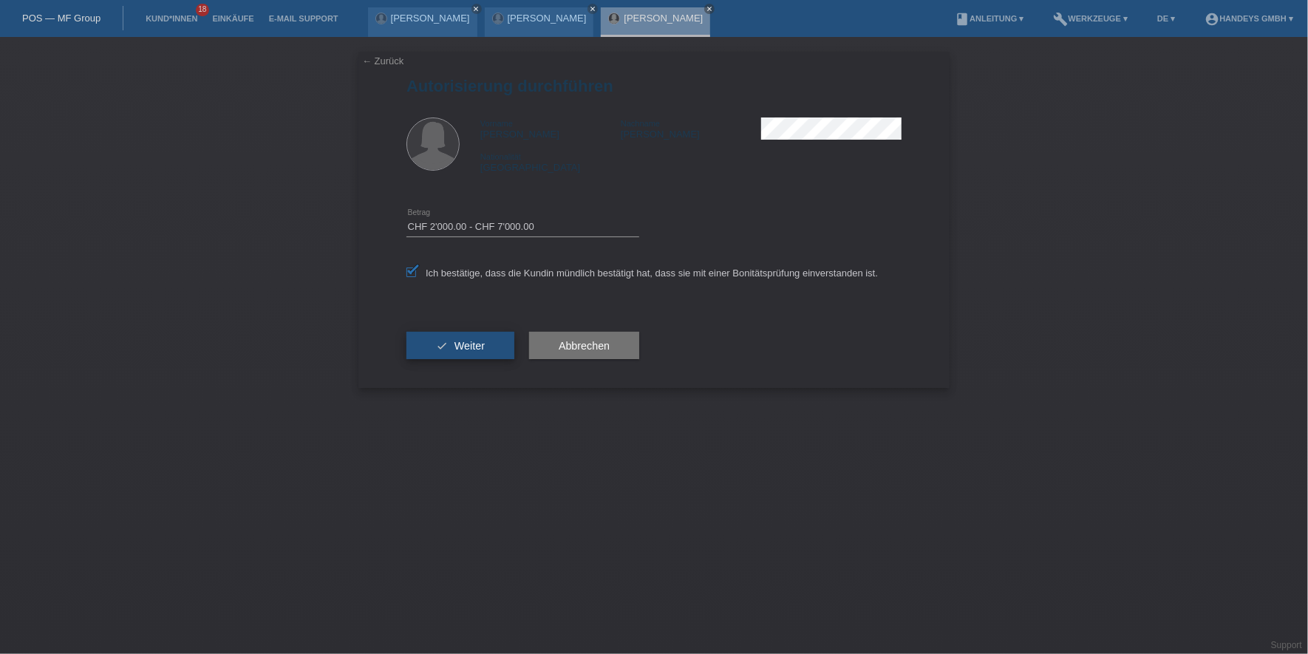
click at [479, 341] on span "Weiter" at bounding box center [470, 346] width 30 height 12
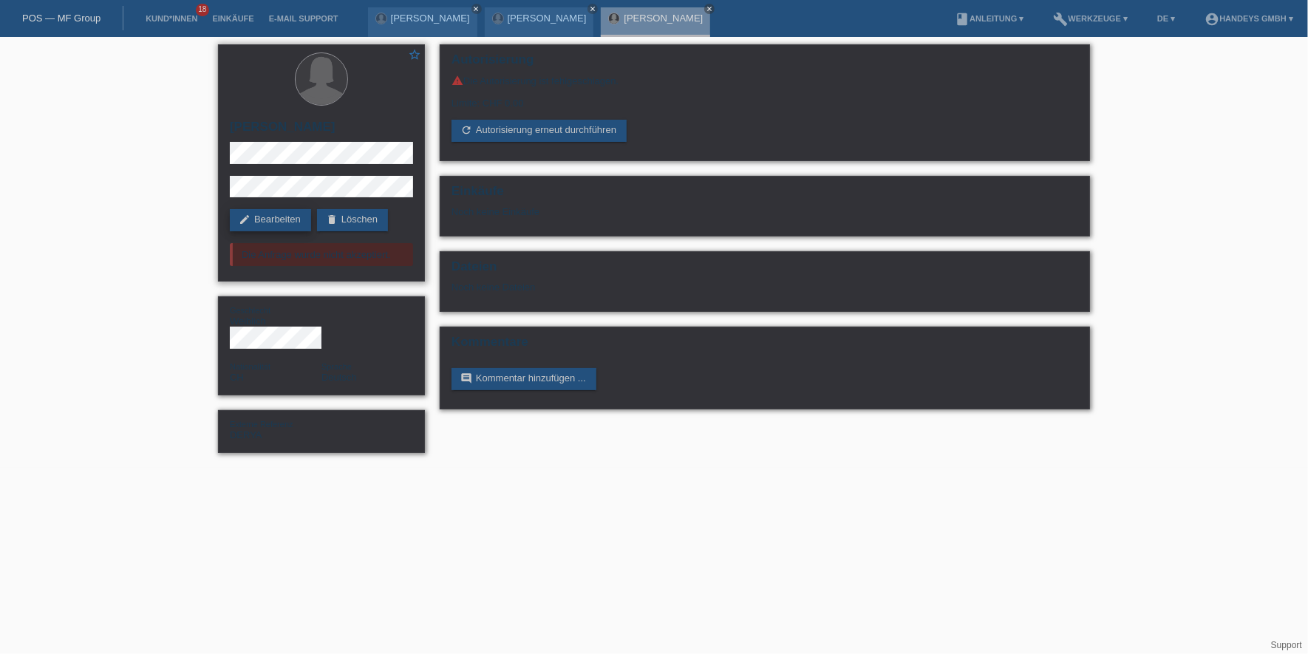
click at [268, 224] on link "edit Bearbeiten" at bounding box center [270, 220] width 81 height 22
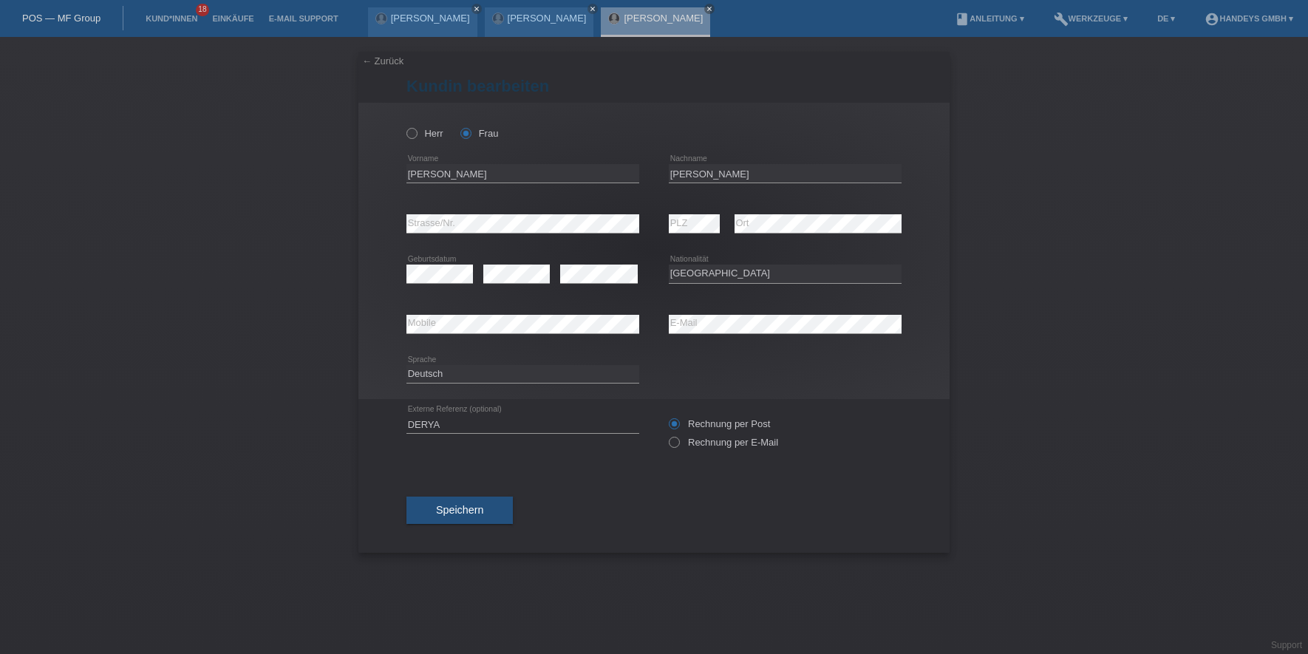
select select "CH"
click at [432, 174] on input "[PERSON_NAME]" at bounding box center [522, 173] width 233 height 18
click at [412, 164] on input "[PERSON_NAME]" at bounding box center [522, 173] width 233 height 18
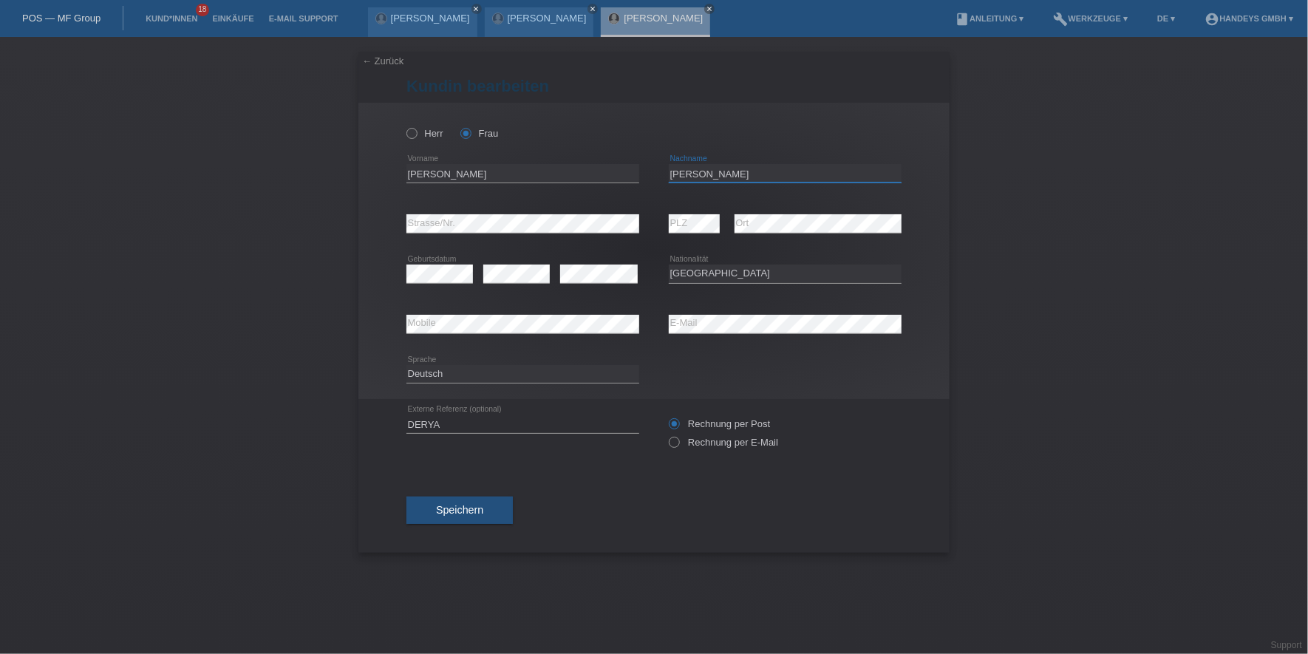
click at [692, 178] on input "[PERSON_NAME]" at bounding box center [785, 173] width 233 height 18
click at [607, 316] on div "error Mobile error E-Mail" at bounding box center [653, 324] width 495 height 50
